Goal: Task Accomplishment & Management: Manage account settings

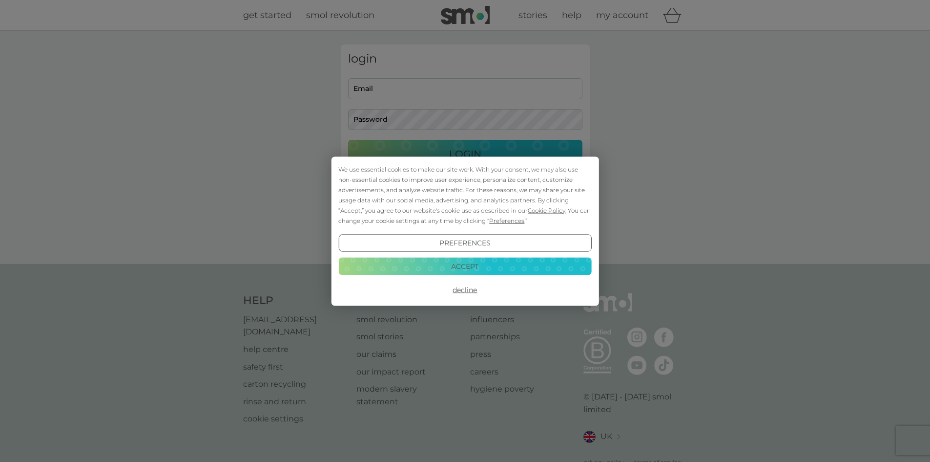
click at [483, 265] on button "Accept" at bounding box center [464, 266] width 253 height 18
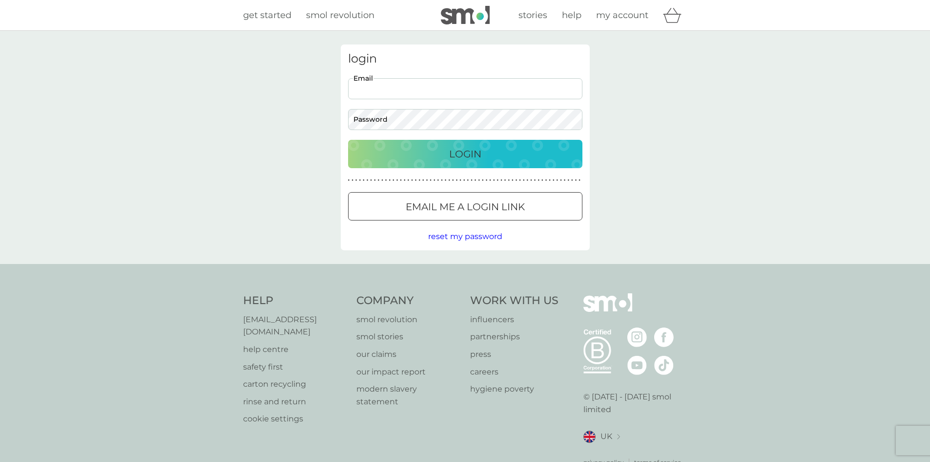
click at [398, 88] on input "Email" at bounding box center [465, 88] width 234 height 21
type input "janebainbridge@gmail.com"
click at [348, 140] on button "Login" at bounding box center [465, 154] width 234 height 28
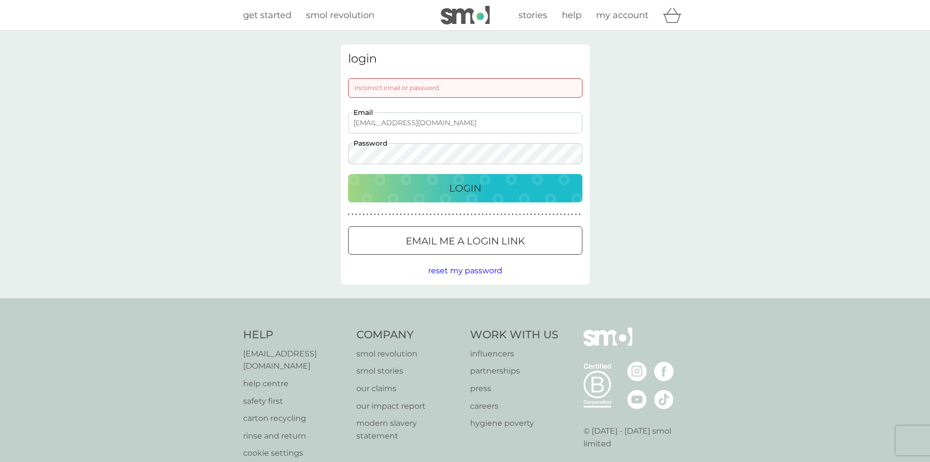
click at [348, 174] on button "Login" at bounding box center [465, 188] width 234 height 28
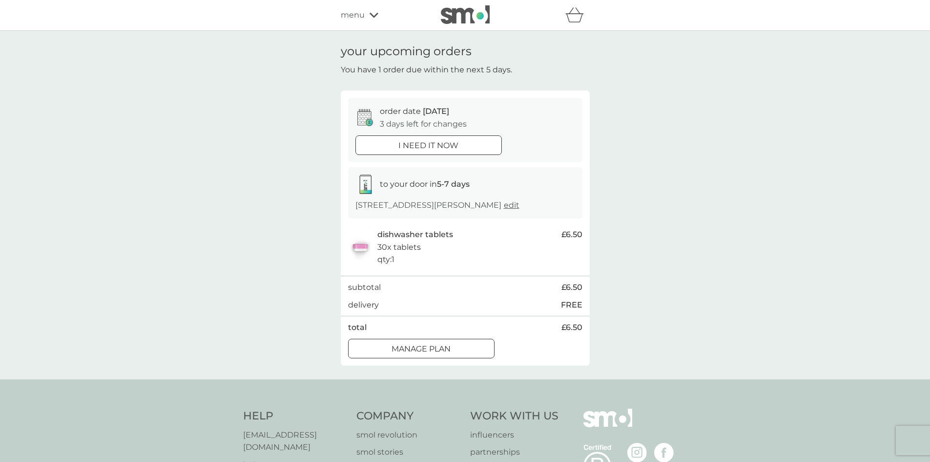
click at [428, 352] on div at bounding box center [421, 348] width 35 height 10
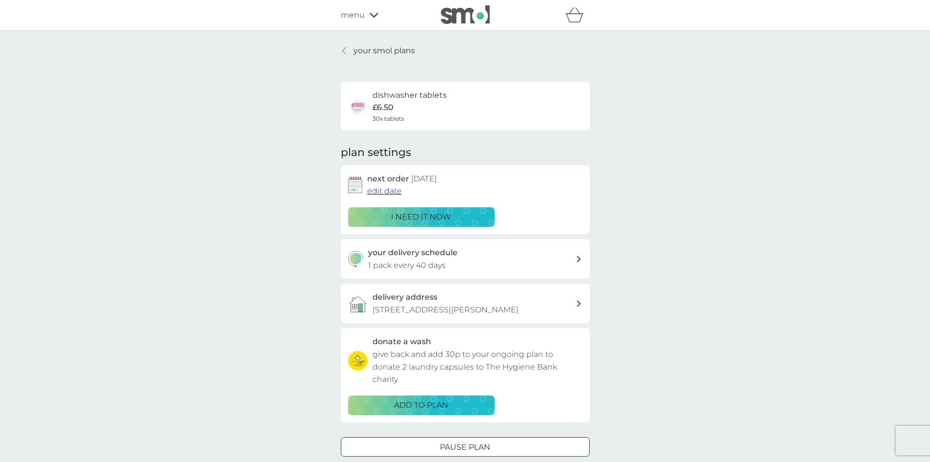
click at [387, 188] on span "edit date" at bounding box center [384, 190] width 35 height 9
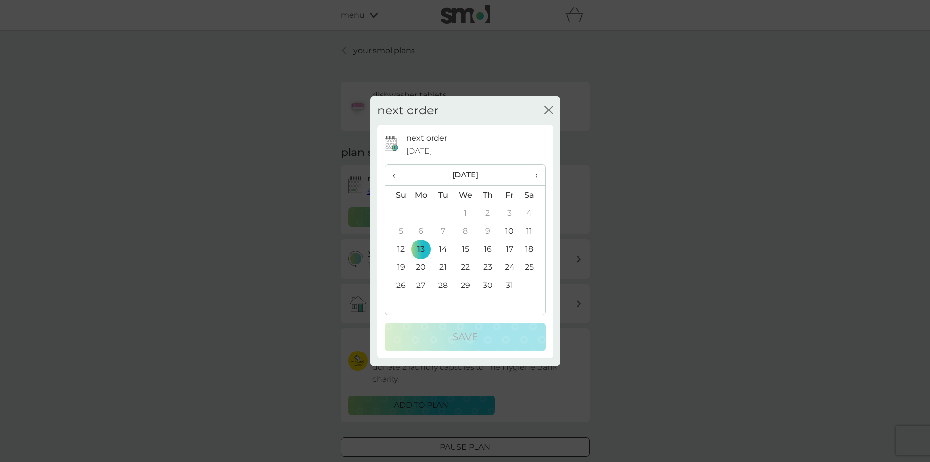
click at [532, 175] on span "›" at bounding box center [533, 175] width 10 height 21
click at [418, 252] on td "10" at bounding box center [421, 249] width 22 height 18
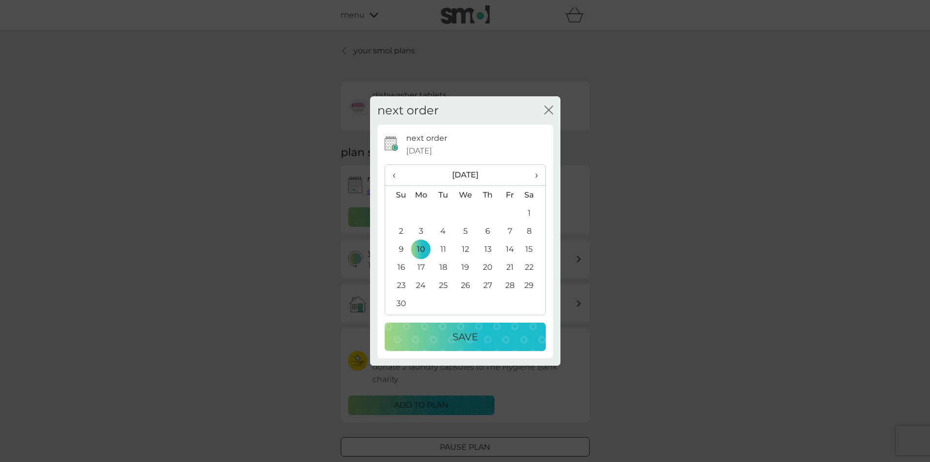
click at [464, 339] on p "Save" at bounding box center [465, 337] width 25 height 16
